Goal: Entertainment & Leisure: Consume media (video, audio)

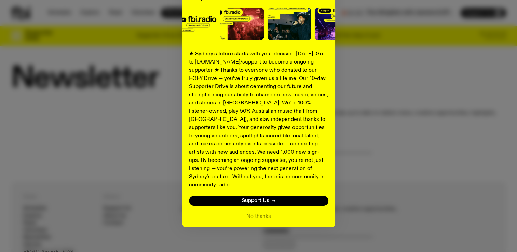
scroll to position [86, 0]
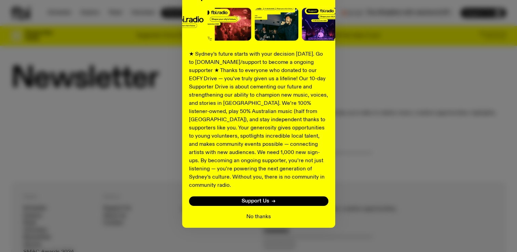
click at [255, 213] on button "No thanks" at bounding box center [258, 217] width 25 height 8
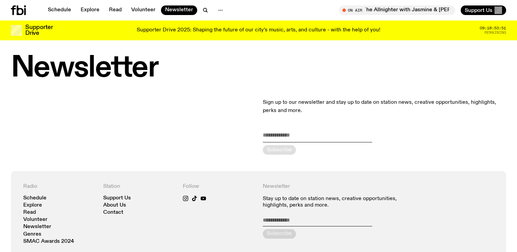
scroll to position [0, 0]
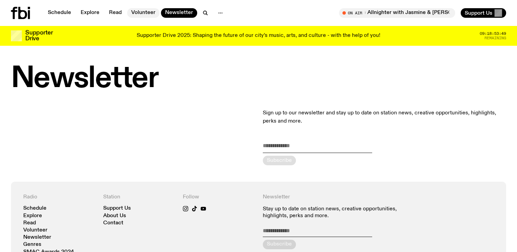
click at [146, 16] on link "Volunteer" at bounding box center [143, 13] width 32 height 10
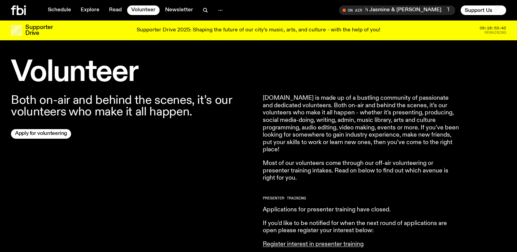
scroll to position [191, 0]
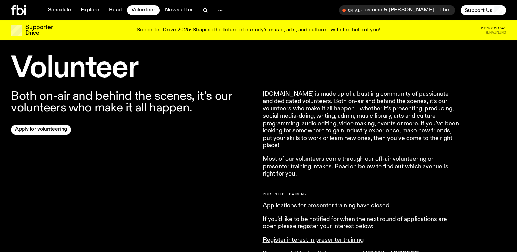
click at [104, 10] on nav "Schedule Explore Read Volunteer Newsletter" at bounding box center [135, 10] width 183 height 10
click at [101, 10] on link "Explore" at bounding box center [90, 10] width 27 height 10
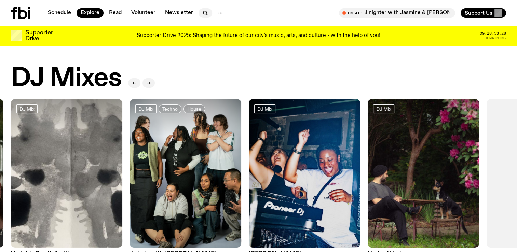
click at [204, 15] on icon "button" at bounding box center [205, 13] width 8 height 8
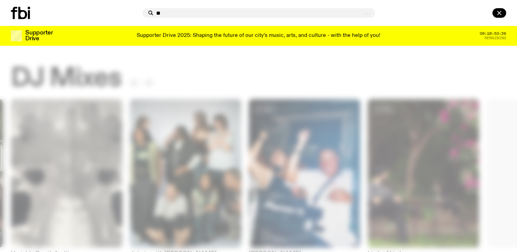
type input "**"
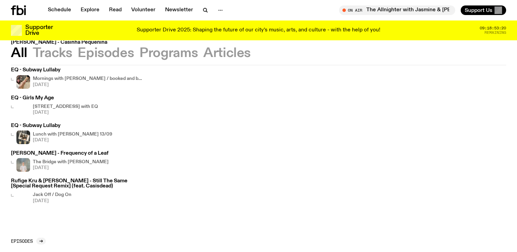
scroll to position [88, 0]
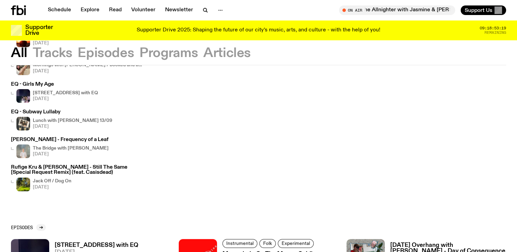
click at [67, 93] on h4 "[STREET_ADDRESS] with EQ" at bounding box center [65, 93] width 65 height 4
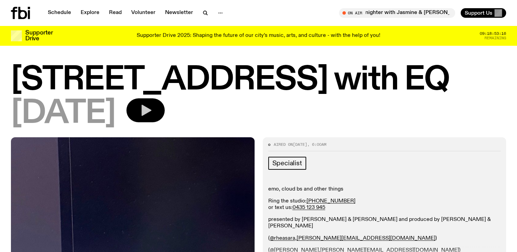
click at [157, 112] on button "button" at bounding box center [145, 110] width 38 height 24
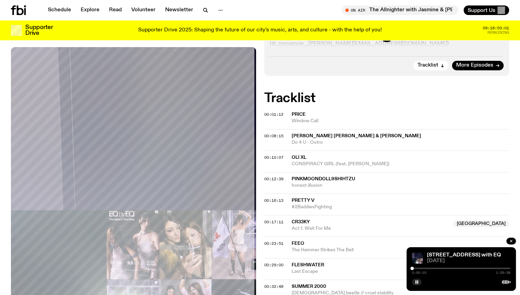
scroll to position [213, 0]
click at [507, 29] on span "09:18:52:59" at bounding box center [495, 28] width 26 height 4
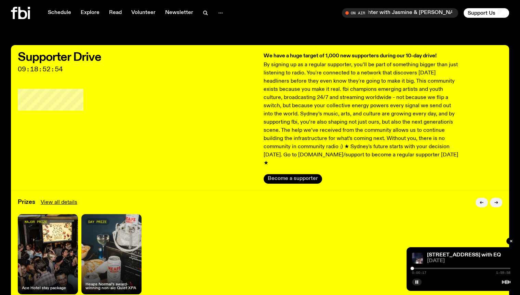
click at [291, 174] on button "Become a supporter" at bounding box center [292, 179] width 58 height 10
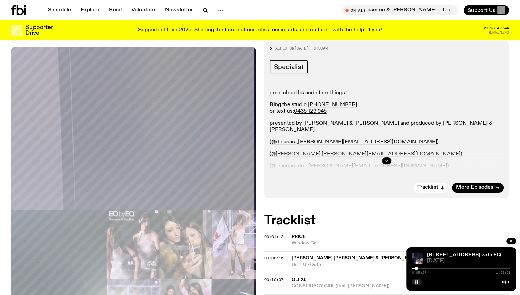
scroll to position [92, 0]
click at [384, 157] on button "button" at bounding box center [387, 160] width 10 height 7
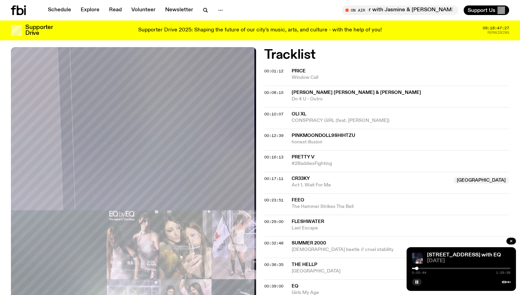
scroll to position [261, 0]
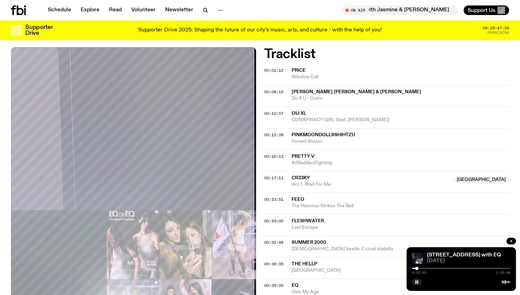
click at [420, 252] on div at bounding box center [461, 268] width 98 height 1
click at [427, 252] on div "0:10:31 1:59:58" at bounding box center [461, 270] width 98 height 8
click at [427, 252] on div at bounding box center [461, 268] width 98 height 1
click at [488, 252] on div "0:19:16 1:59:58" at bounding box center [461, 270] width 98 height 8
click at [463, 252] on div "0:19:18 1:59:58" at bounding box center [461, 270] width 98 height 8
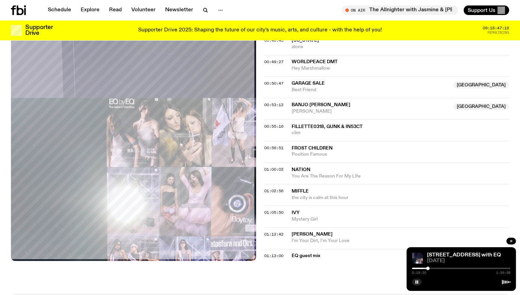
scroll to position [528, 0]
click at [464, 252] on div "0:19:21 1:59:58" at bounding box center [461, 270] width 98 height 8
drag, startPoint x: 427, startPoint y: 268, endPoint x: 470, endPoint y: 273, distance: 44.0
click at [470, 252] on div "1:12:09 1:59:58" at bounding box center [461, 270] width 98 height 8
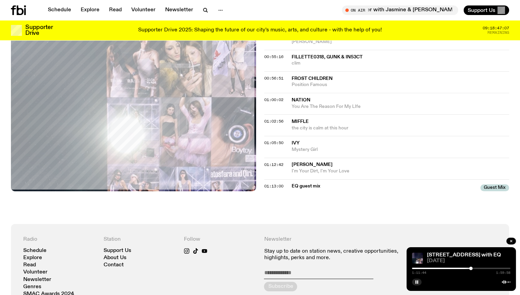
scroll to position [598, 0]
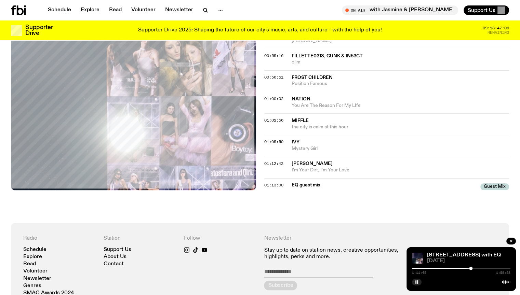
click at [309, 185] on span "EQ guest mix" at bounding box center [383, 185] width 185 height 6
click at [323, 185] on span "EQ guest mix" at bounding box center [383, 185] width 185 height 6
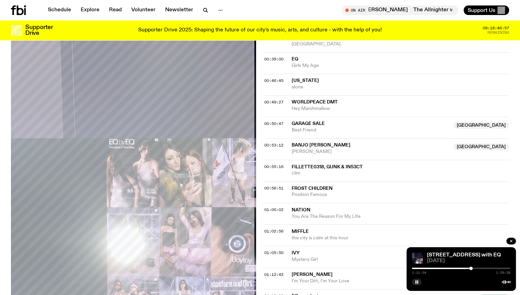
scroll to position [464, 0]
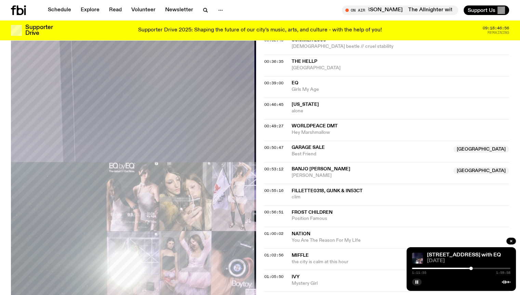
click at [437, 252] on div "[STREET_ADDRESS] with EQ [DATE] 1:11:55 1:59:58" at bounding box center [460, 269] width 109 height 44
click at [437, 252] on link "[STREET_ADDRESS] with EQ" at bounding box center [464, 254] width 74 height 5
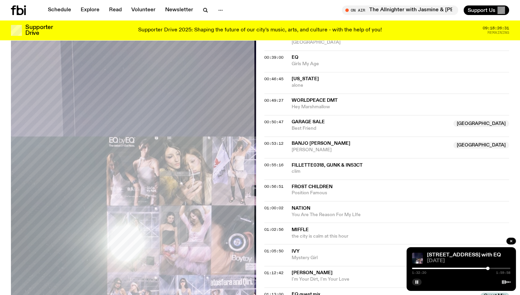
scroll to position [507, 0]
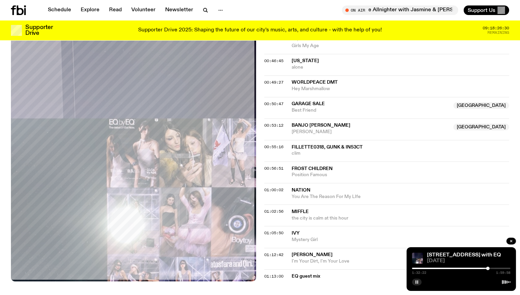
click at [417, 252] on rect "button" at bounding box center [417, 281] width 1 height 3
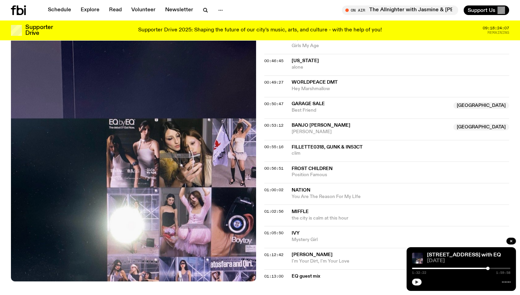
click at [417, 252] on icon "button" at bounding box center [416, 281] width 3 height 3
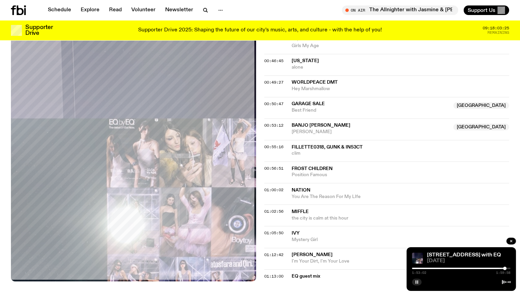
click at [417, 252] on rect "button" at bounding box center [417, 281] width 1 height 3
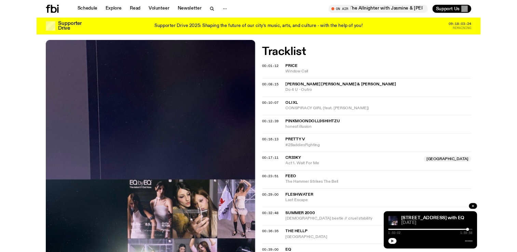
scroll to position [234, 0]
